Goal: Communication & Community: Connect with others

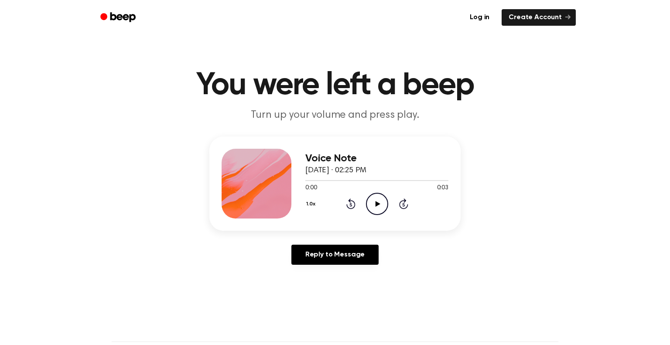
click at [373, 202] on icon "Play Audio" at bounding box center [377, 204] width 22 height 22
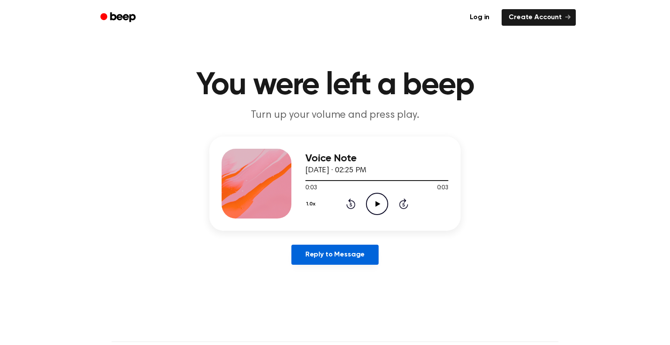
click at [364, 253] on link "Reply to Message" at bounding box center [334, 255] width 87 height 20
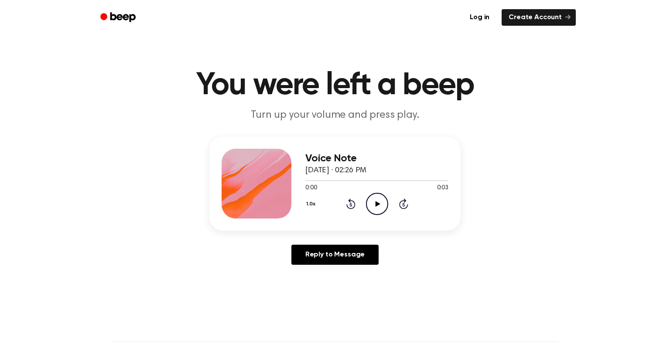
click at [377, 209] on icon "Play Audio" at bounding box center [377, 204] width 22 height 22
click at [380, 201] on icon "Play Audio" at bounding box center [377, 204] width 22 height 22
click at [370, 202] on icon "Play Audio" at bounding box center [377, 204] width 22 height 22
